Goal: Transaction & Acquisition: Purchase product/service

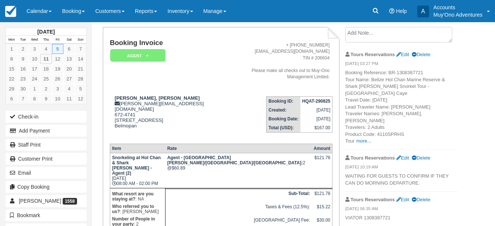
scroll to position [27, 0]
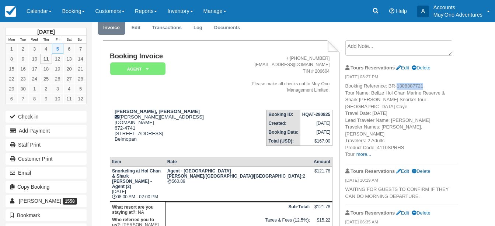
drag, startPoint x: 397, startPoint y: 86, endPoint x: 427, endPoint y: 84, distance: 30.7
click at [427, 84] on p "Booking Reference: BR-1308387721 Tour Name: Belize Hol Chan Marine Reserve & Sh…" at bounding box center [402, 120] width 113 height 75
copy p "1308387721"
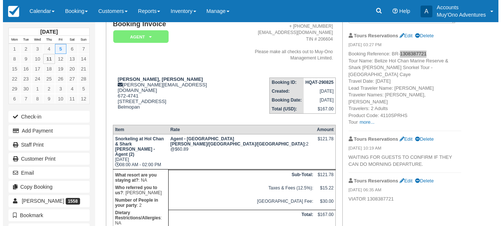
scroll to position [101, 0]
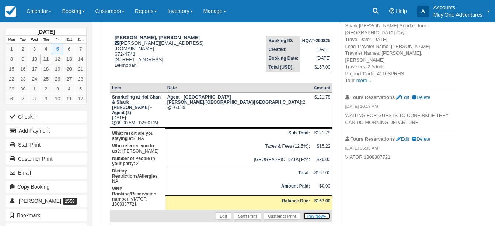
click at [313, 212] on link "Pay Now" at bounding box center [317, 215] width 27 height 7
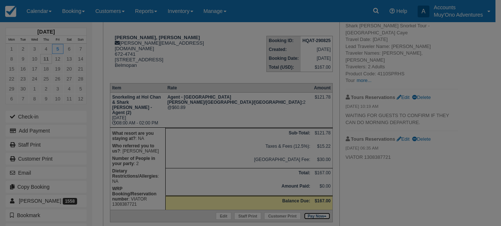
type input "09/11/25"
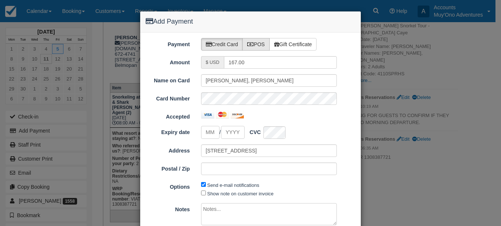
click at [259, 44] on label "POS" at bounding box center [255, 44] width 27 height 13
radio input "true"
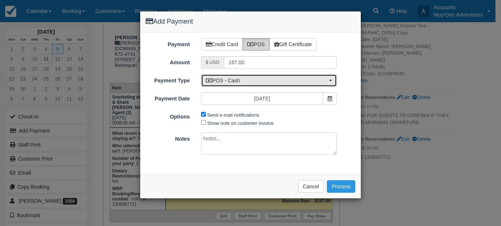
click at [332, 82] on button "POS - Cash" at bounding box center [269, 80] width 136 height 13
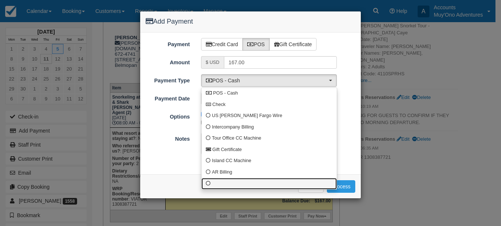
click at [209, 182] on span at bounding box center [208, 183] width 5 height 5
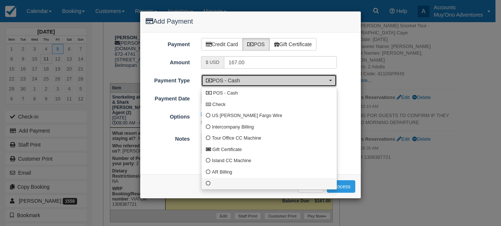
select select "custom10"
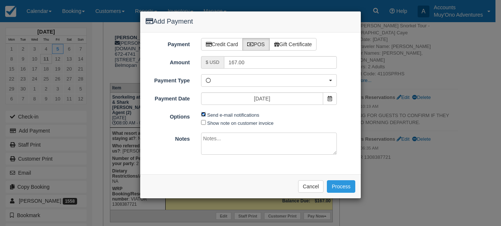
click at [205, 115] on input "Send e-mail notifications" at bounding box center [203, 114] width 5 height 5
checkbox input "false"
click at [205, 137] on textarea at bounding box center [269, 143] width 136 height 22
type textarea "Viator has been invoiced #14358"
click at [342, 188] on button "Process" at bounding box center [341, 186] width 28 height 13
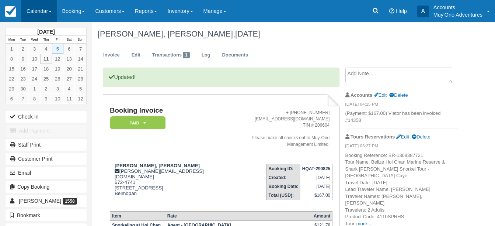
click at [54, 12] on link "Calendar" at bounding box center [38, 11] width 35 height 22
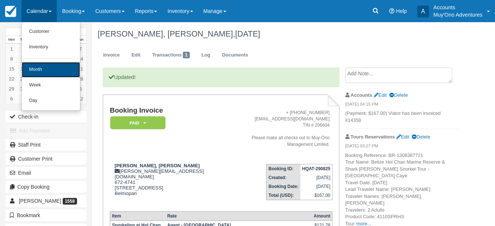
click at [39, 69] on link "Month" at bounding box center [51, 69] width 58 height 15
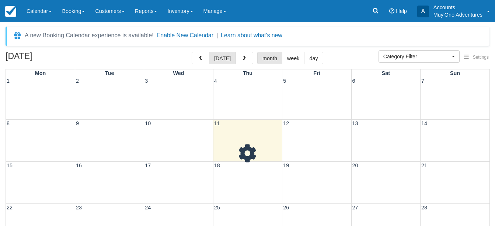
select select
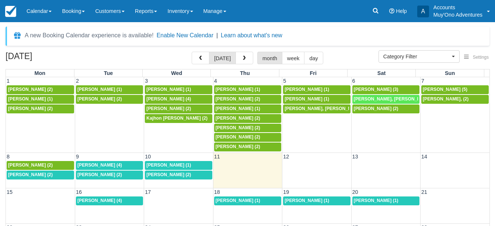
scroll to position [1, 0]
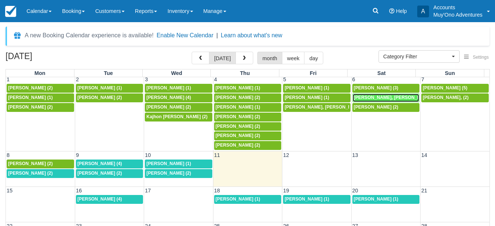
click at [372, 97] on span "[PERSON_NAME], [PERSON_NAME] (2)" at bounding box center [396, 97] width 85 height 5
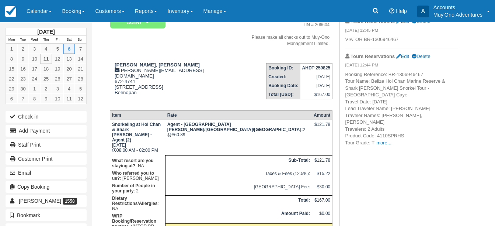
scroll to position [37, 0]
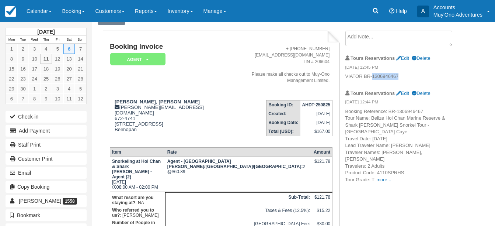
drag, startPoint x: 373, startPoint y: 78, endPoint x: 404, endPoint y: 76, distance: 30.3
click at [404, 76] on p "VIATOR BR-1306946467" at bounding box center [402, 76] width 113 height 7
copy p "1306946467"
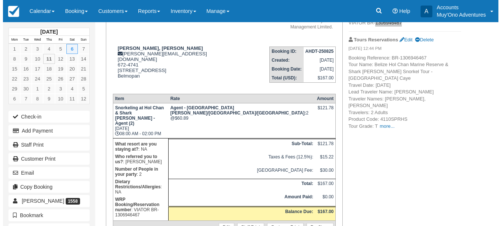
scroll to position [101, 0]
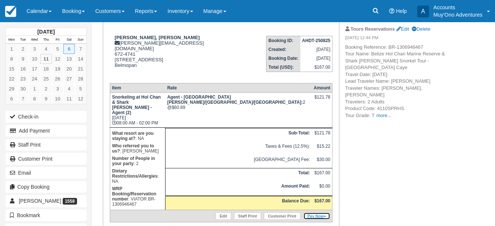
click at [314, 212] on link "Pay Now" at bounding box center [317, 215] width 27 height 7
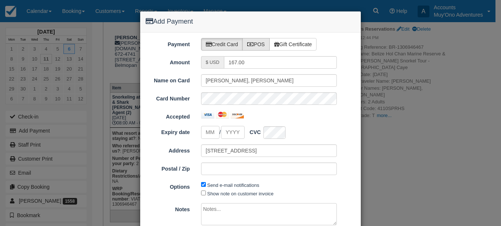
click at [262, 42] on label "POS" at bounding box center [255, 44] width 27 height 13
radio input "true"
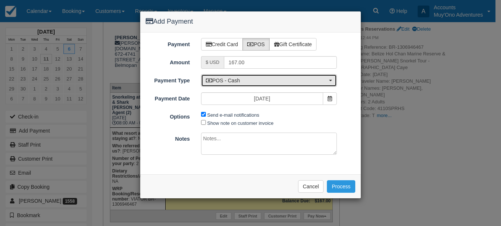
click at [329, 78] on button "POS - Cash" at bounding box center [269, 80] width 136 height 13
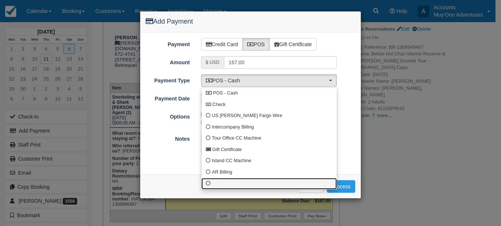
click at [208, 183] on span at bounding box center [208, 183] width 5 height 5
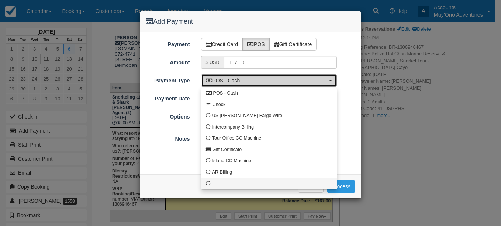
select select "custom10"
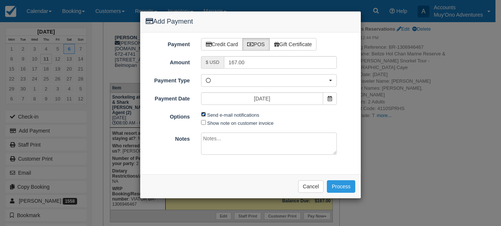
click at [202, 113] on input "Send e-mail notifications" at bounding box center [203, 114] width 5 height 5
checkbox input "false"
click at [214, 147] on textarea at bounding box center [269, 143] width 136 height 22
type textarea "Viator has been invoiced #14359"
click at [346, 188] on button "Process" at bounding box center [341, 186] width 28 height 13
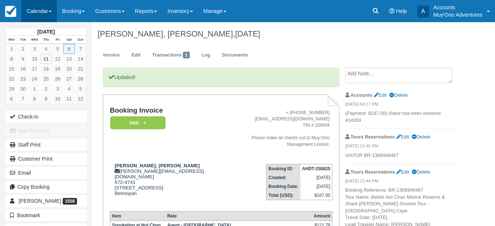
click at [55, 12] on link "Calendar" at bounding box center [38, 11] width 35 height 22
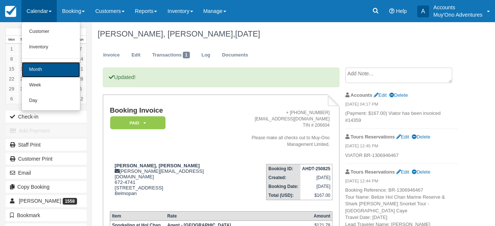
click at [41, 69] on link "Month" at bounding box center [51, 69] width 58 height 15
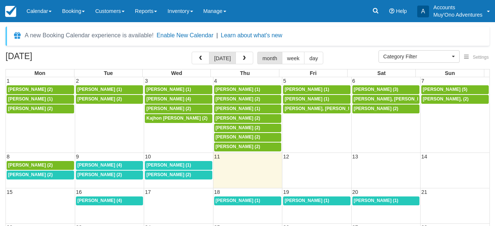
select select
